Goal: Task Accomplishment & Management: Manage account settings

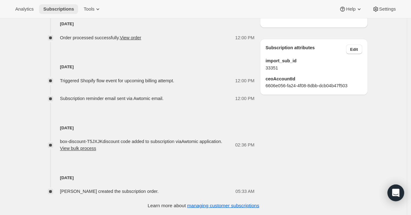
scroll to position [313, 0]
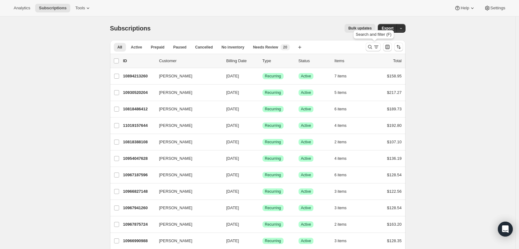
click at [376, 45] on icon "Search and filter results" at bounding box center [376, 47] width 6 height 6
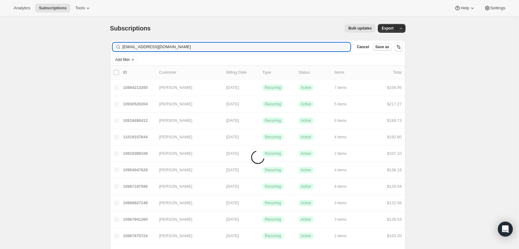
type input "[EMAIL_ADDRESS][DOMAIN_NAME]"
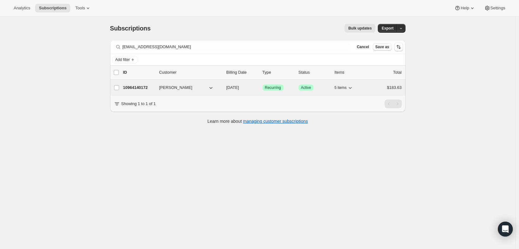
click at [150, 87] on p "10964140172" at bounding box center [138, 88] width 31 height 6
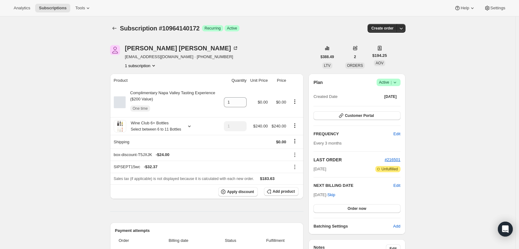
click at [398, 82] on icon at bounding box center [395, 82] width 6 height 6
click at [393, 107] on span "Cancel subscription" at bounding box center [388, 105] width 35 height 5
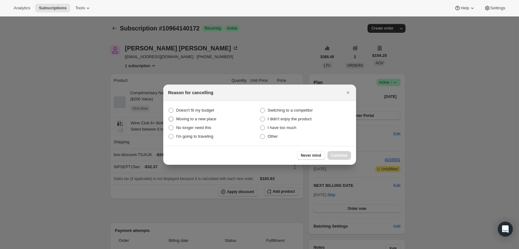
click at [204, 115] on label "Moving to a new place" at bounding box center [213, 119] width 91 height 9
click at [169, 117] on place "Moving to a new place" at bounding box center [169, 117] width 0 height 0
radio place "true"
drag, startPoint x: 206, startPoint y: 110, endPoint x: 276, endPoint y: 122, distance: 71.2
click at [206, 110] on span "Doesn't fit my budget" at bounding box center [195, 110] width 38 height 5
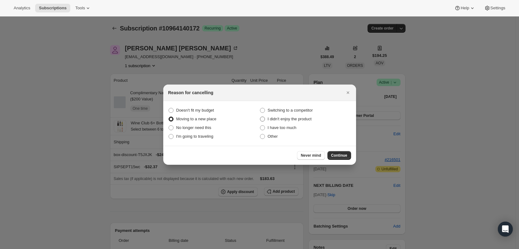
click at [169, 108] on budget "Doesn't fit my budget" at bounding box center [169, 108] width 0 height 0
radio budget "true"
radio place "false"
click at [276, 138] on span "Other" at bounding box center [273, 136] width 10 height 5
click at [260, 134] on input "Other" at bounding box center [260, 134] width 0 height 0
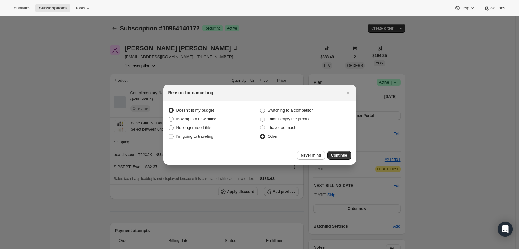
radio input "true"
radio budget "false"
click at [346, 156] on span "Continue" at bounding box center [339, 155] width 16 height 5
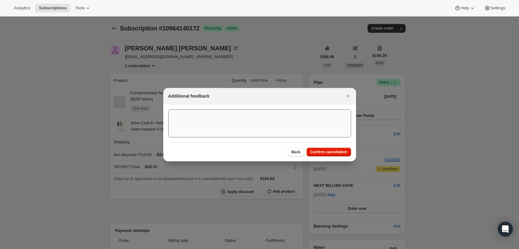
drag, startPoint x: 344, startPoint y: 153, endPoint x: 334, endPoint y: 148, distance: 11.1
click at [344, 153] on span "Confirm cancellation" at bounding box center [328, 152] width 37 height 5
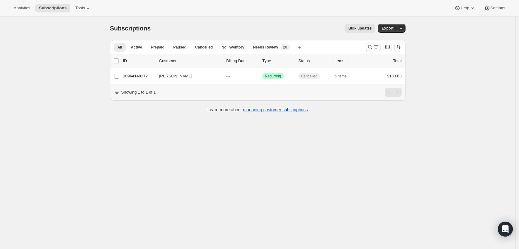
click at [369, 44] on icon "Search and filter results" at bounding box center [370, 47] width 6 height 6
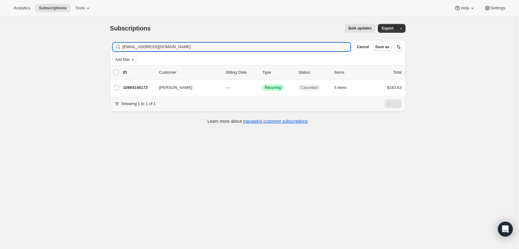
click at [246, 44] on input "[EMAIL_ADDRESS][DOMAIN_NAME]" at bounding box center [237, 47] width 228 height 9
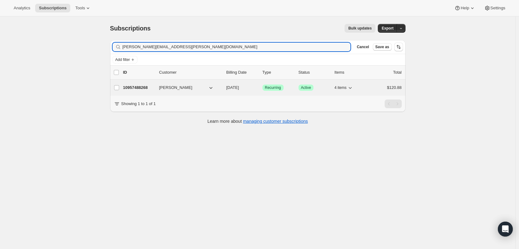
type input "herber.deanna@Yahoo.com"
click at [139, 86] on p "10957488268" at bounding box center [138, 88] width 31 height 6
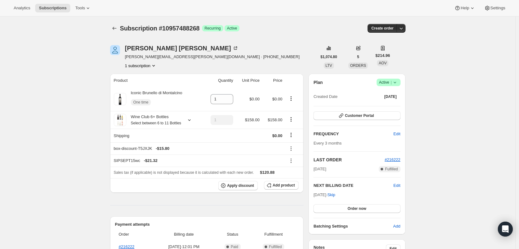
drag, startPoint x: 399, startPoint y: 79, endPoint x: 398, endPoint y: 83, distance: 3.8
click at [398, 80] on icon at bounding box center [395, 82] width 6 height 6
click at [398, 104] on span "Cancel subscription" at bounding box center [388, 105] width 35 height 5
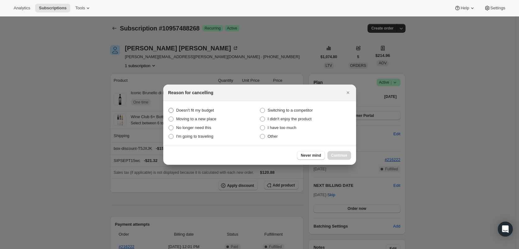
click at [195, 114] on label "Doesn't fit my budget" at bounding box center [213, 110] width 91 height 9
click at [169, 108] on budget "Doesn't fit my budget" at bounding box center [169, 108] width 0 height 0
radio budget "true"
drag, startPoint x: 270, startPoint y: 136, endPoint x: 316, endPoint y: 146, distance: 47.4
click at [270, 136] on span "Other" at bounding box center [273, 136] width 10 height 5
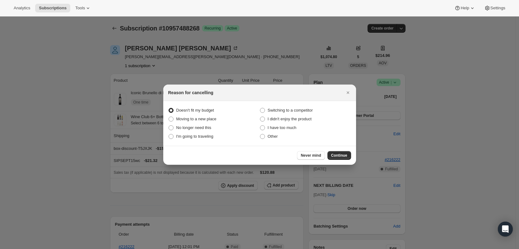
click at [260, 134] on input "Other" at bounding box center [260, 134] width 0 height 0
radio input "true"
radio budget "false"
click at [337, 151] on button "Continue" at bounding box center [340, 155] width 24 height 9
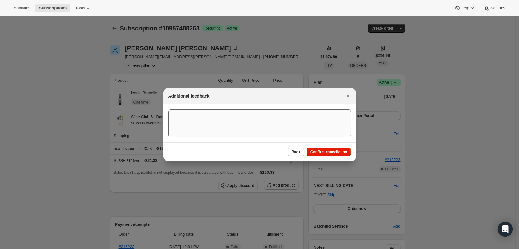
click at [339, 153] on span "Confirm cancellation" at bounding box center [328, 152] width 37 height 5
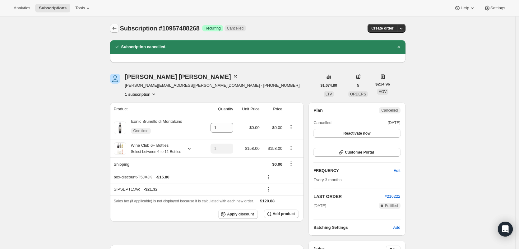
click at [116, 28] on icon "Subscriptions" at bounding box center [114, 28] width 6 height 6
